Goal: Go to known website: Go to known website

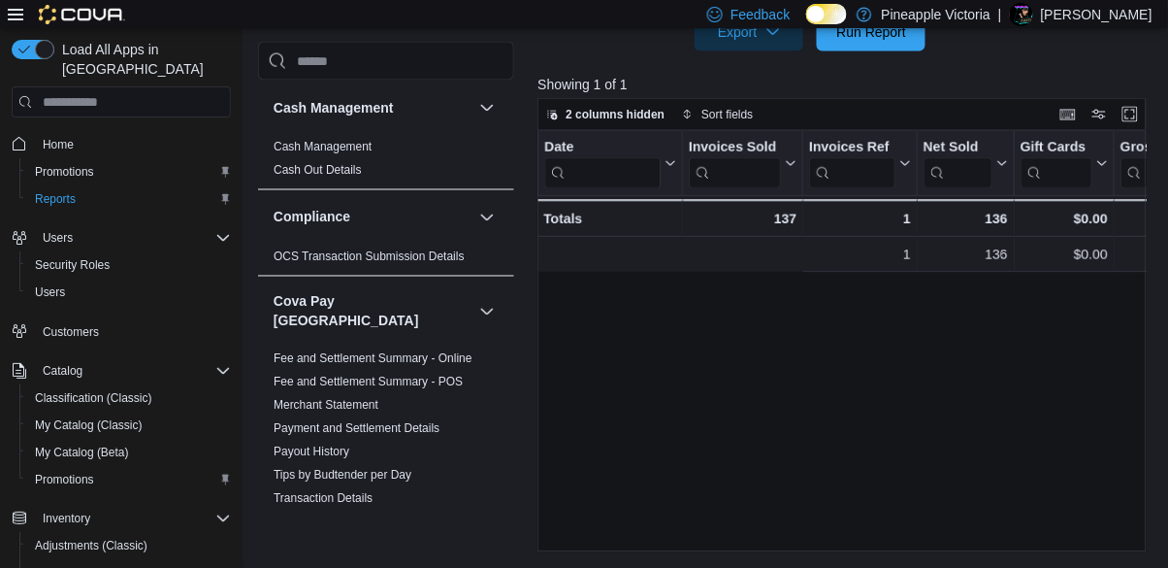
scroll to position [0, 472]
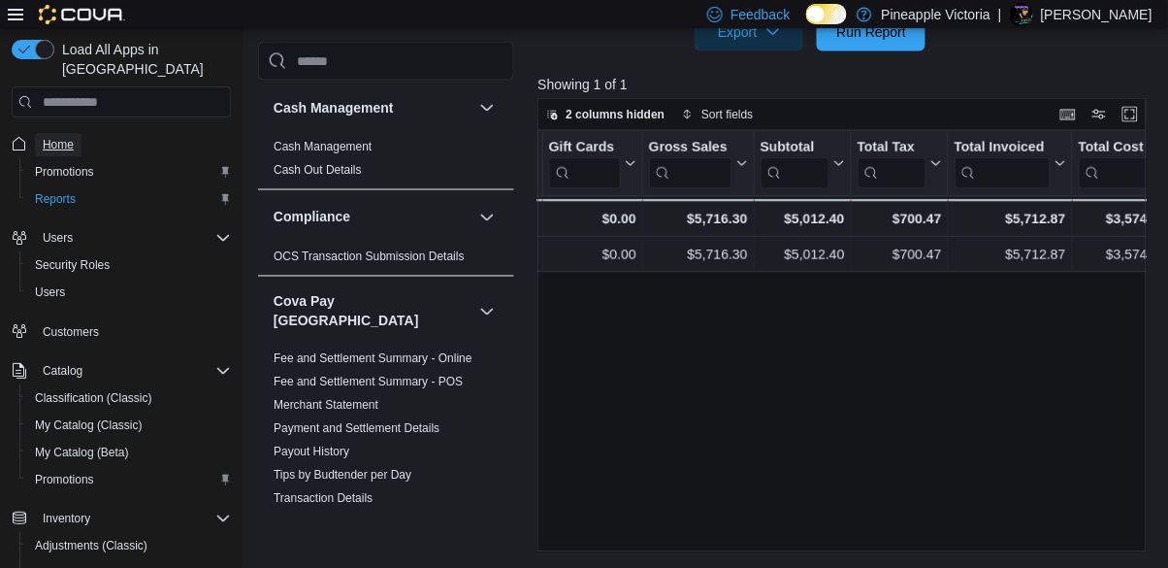
click at [54, 137] on span "Home" at bounding box center [58, 145] width 31 height 16
